Goal: Check status: Check status

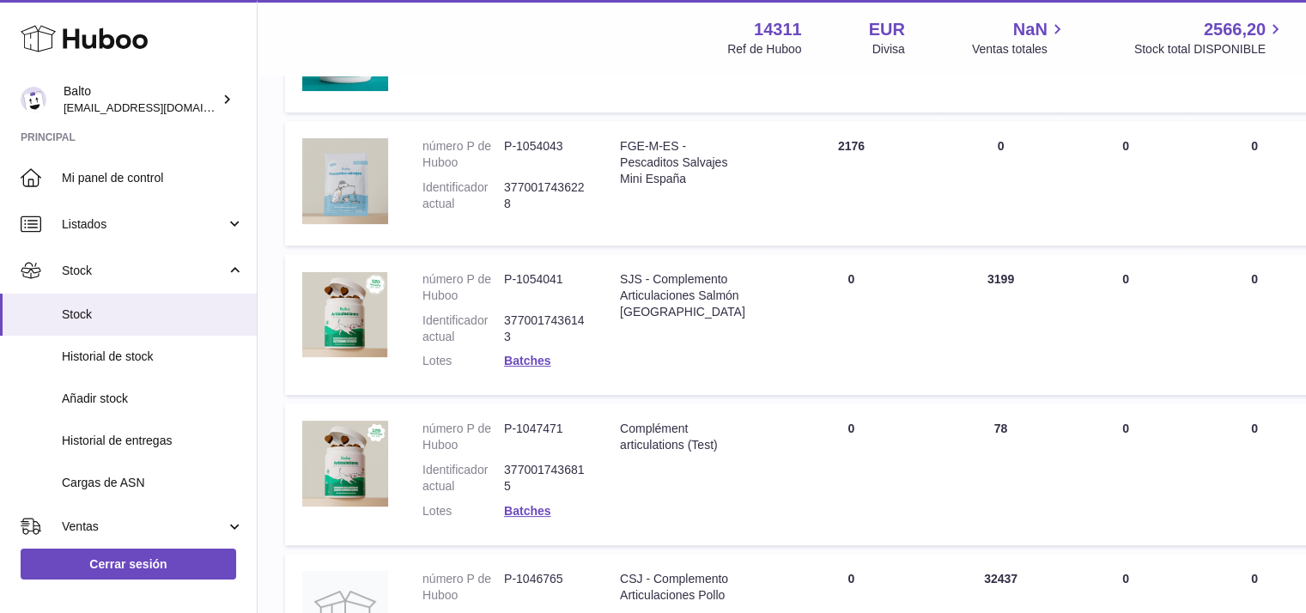
scroll to position [577, 0]
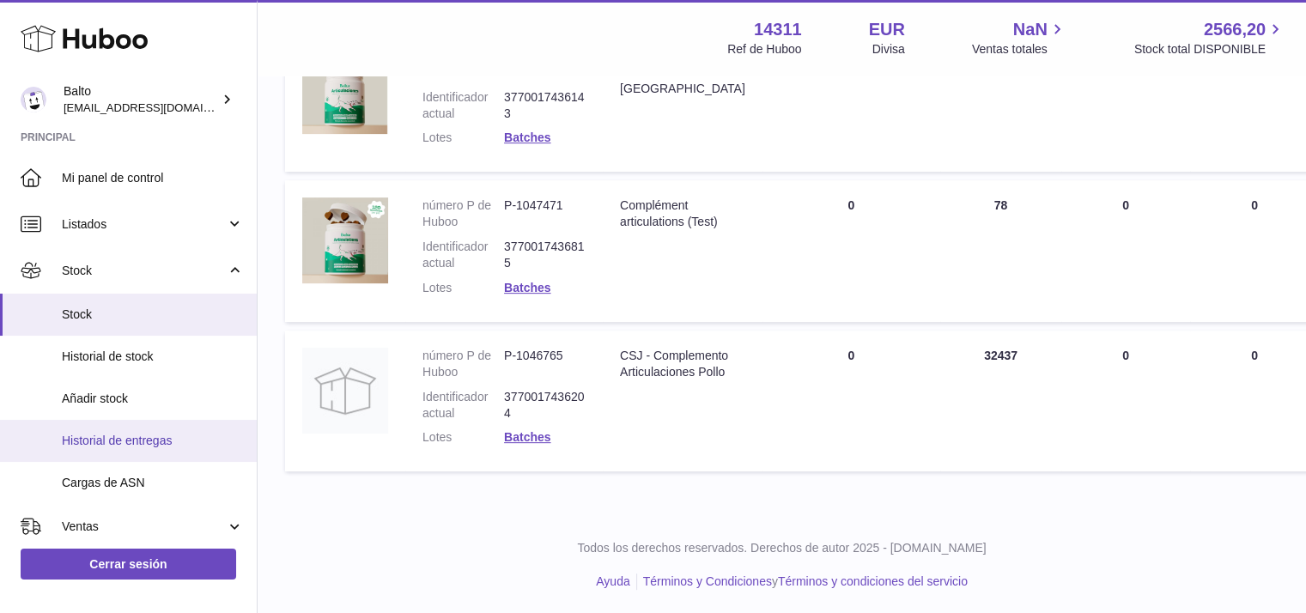
click at [123, 434] on span "Historial de entregas" at bounding box center [153, 441] width 182 height 16
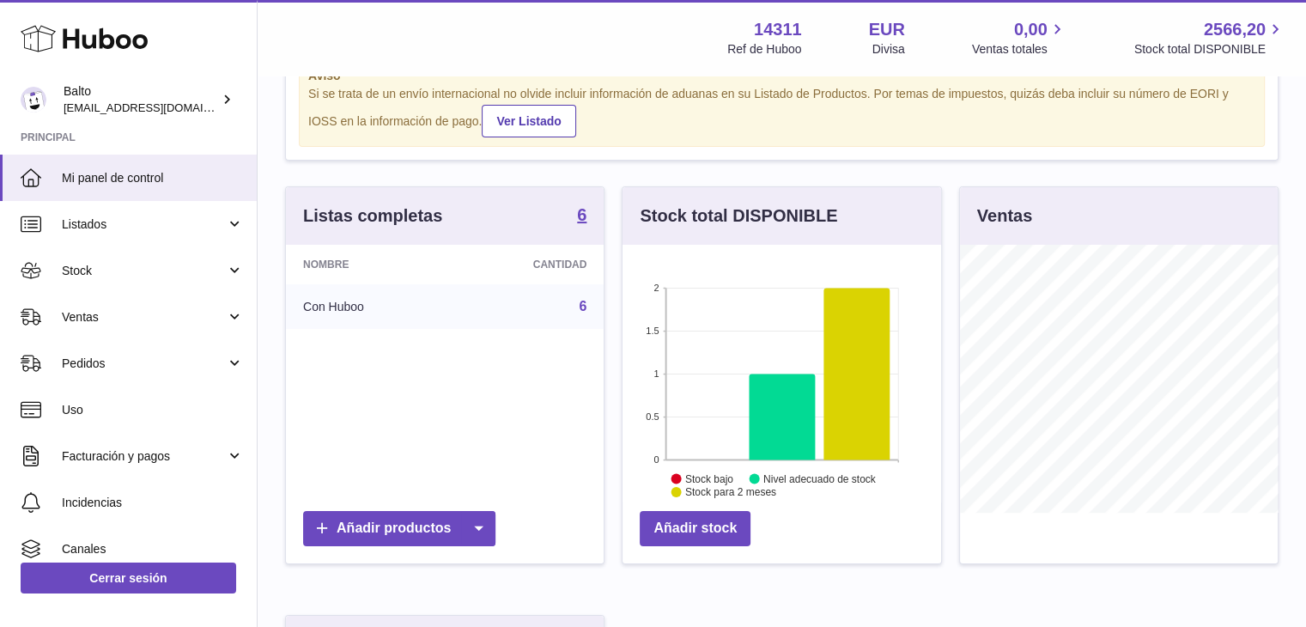
scroll to position [595, 0]
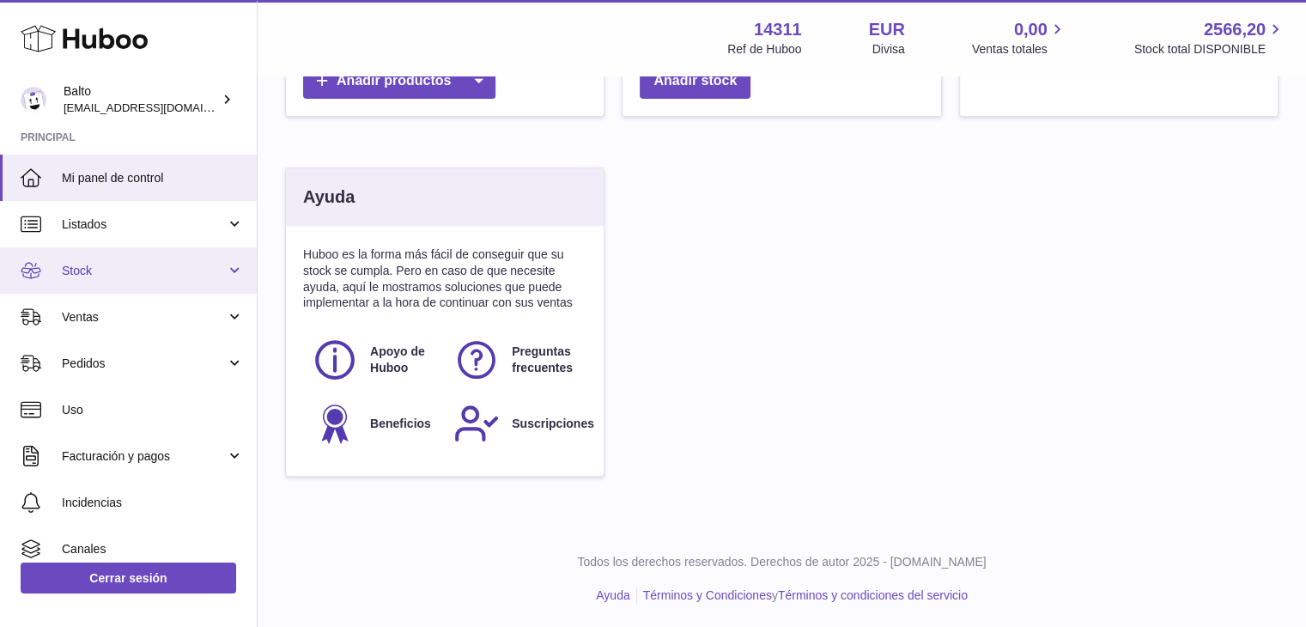
click at [231, 265] on link "Stock" at bounding box center [128, 270] width 257 height 46
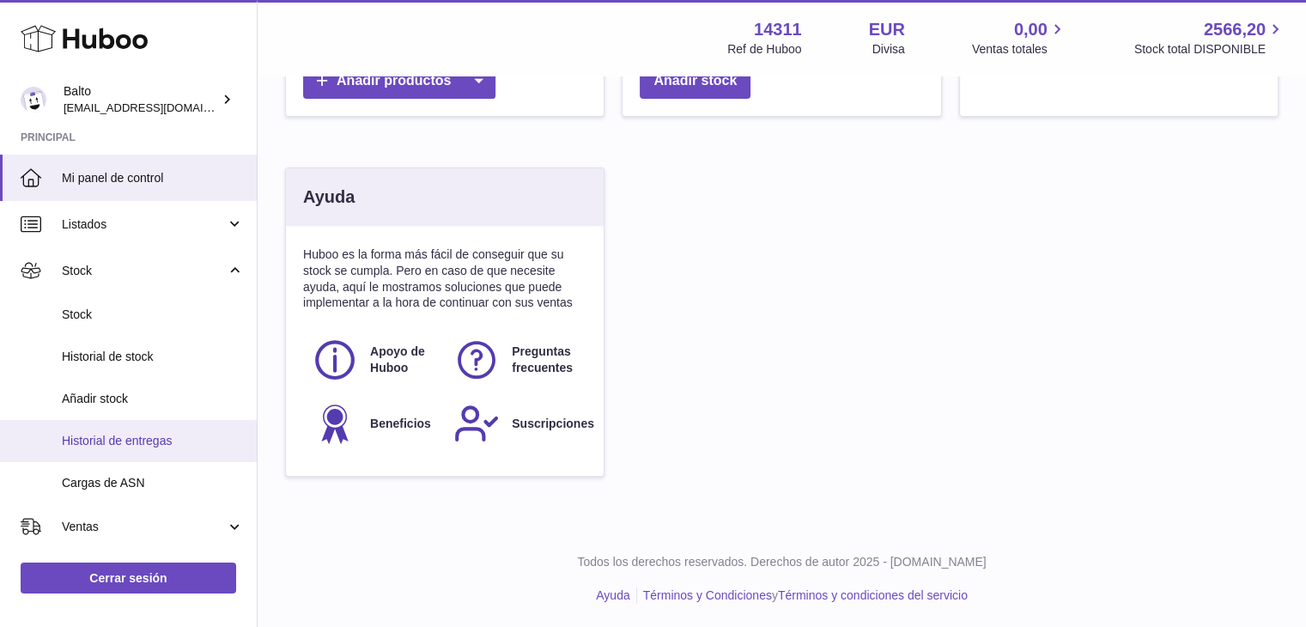
click at [139, 451] on link "Historial de entregas" at bounding box center [128, 441] width 257 height 42
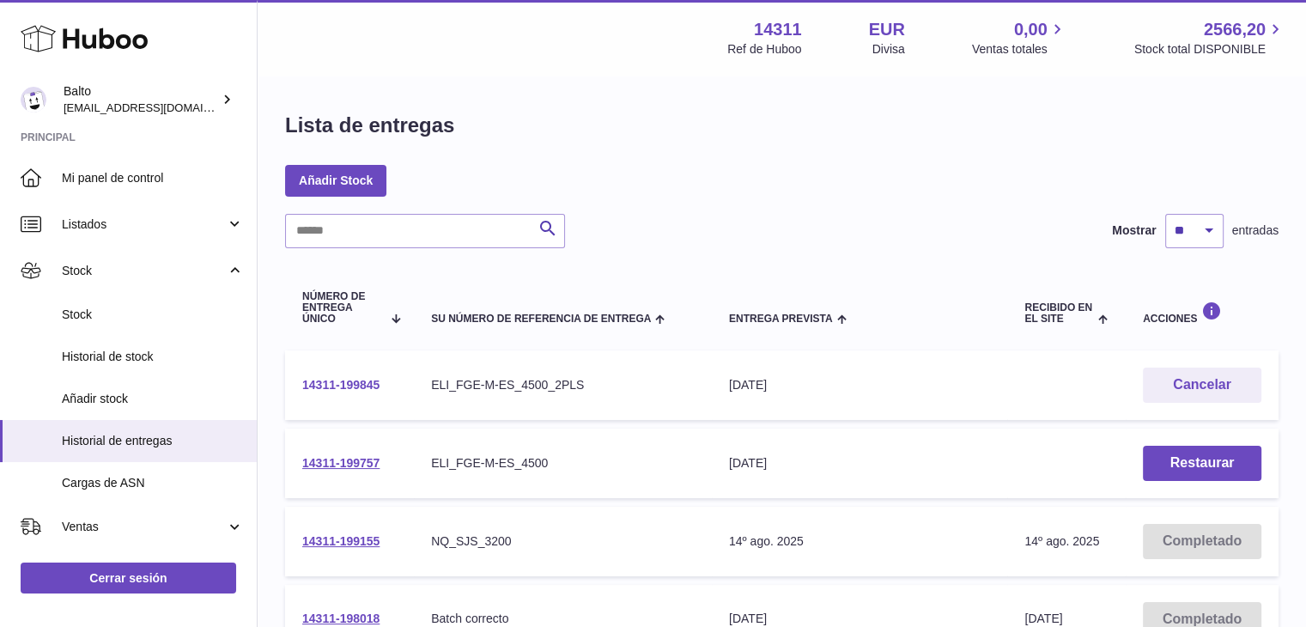
click at [349, 384] on link "14311-199845" at bounding box center [340, 385] width 77 height 14
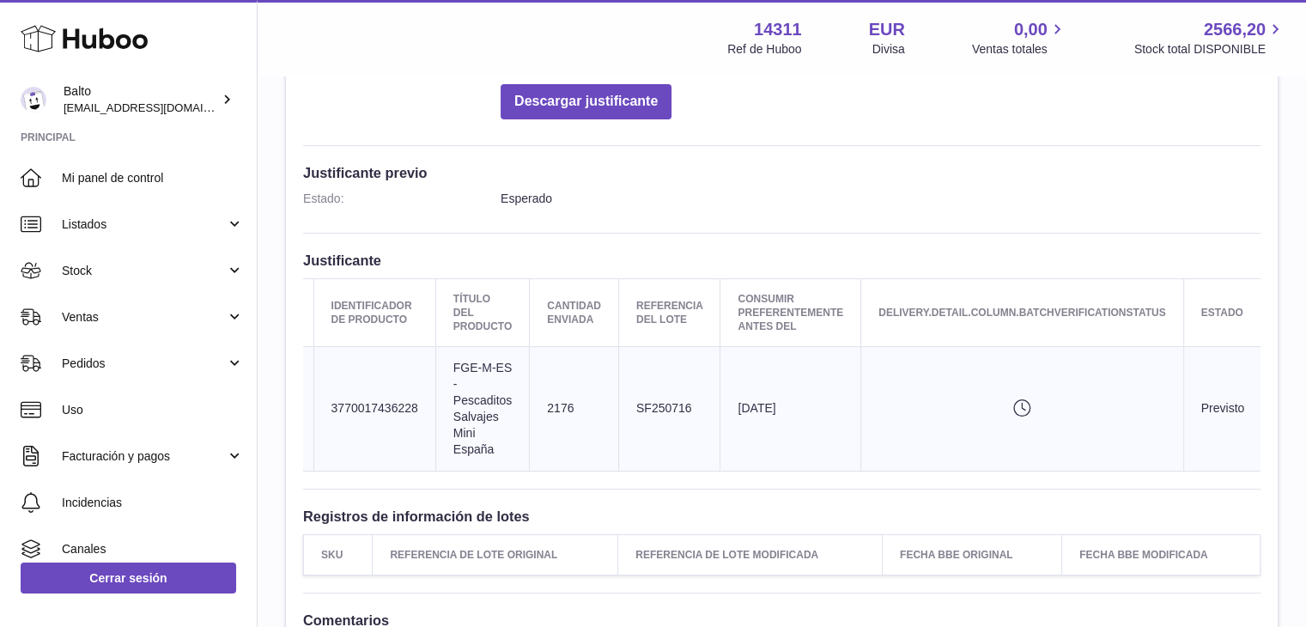
scroll to position [0, 173]
